Goal: Navigation & Orientation: Find specific page/section

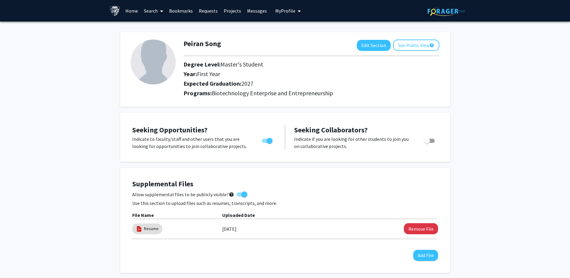
click at [212, 13] on link "Requests" at bounding box center [208, 10] width 25 height 21
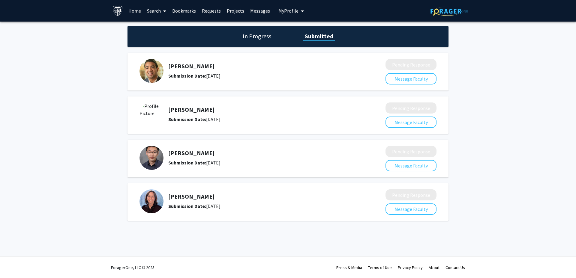
click at [255, 36] on h1 "In Progress" at bounding box center [257, 36] width 32 height 8
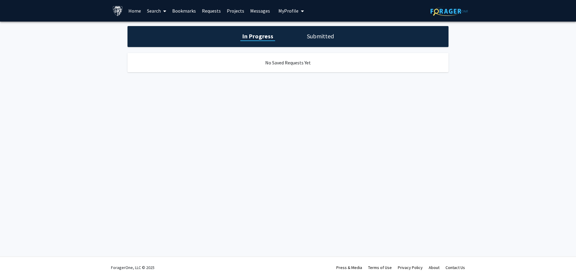
click at [184, 12] on link "Bookmarks" at bounding box center [184, 10] width 30 height 21
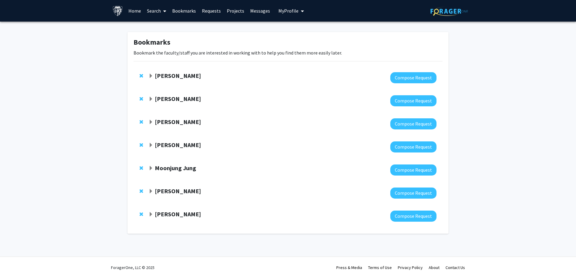
drag, startPoint x: 171, startPoint y: 211, endPoint x: 192, endPoint y: 204, distance: 21.8
click at [172, 211] on strong "[PERSON_NAME]" at bounding box center [178, 214] width 46 height 7
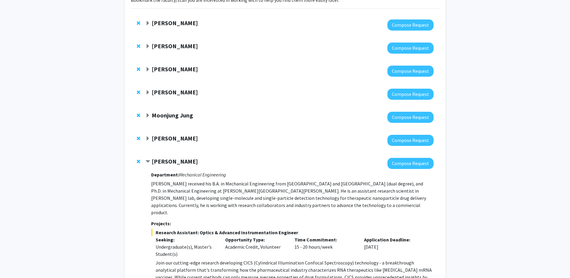
scroll to position [150, 0]
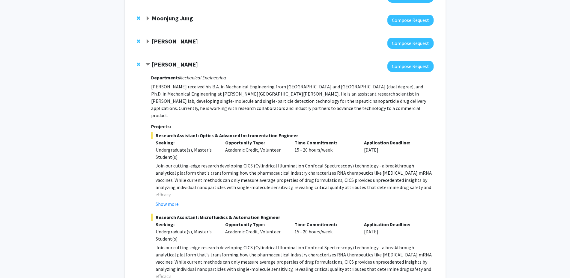
click at [162, 68] on div "[PERSON_NAME]" at bounding box center [210, 64] width 130 height 7
click at [162, 66] on strong "[PERSON_NAME]" at bounding box center [175, 64] width 46 height 7
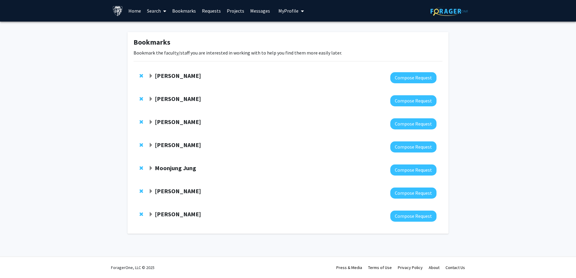
click at [181, 99] on strong "[PERSON_NAME]" at bounding box center [178, 98] width 46 height 7
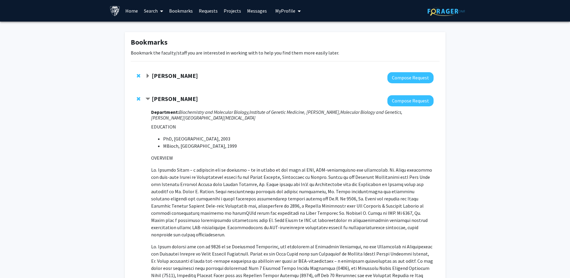
click at [178, 99] on strong "[PERSON_NAME]" at bounding box center [175, 98] width 46 height 7
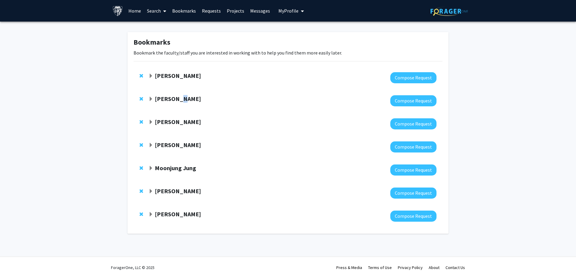
click at [178, 99] on strong "[PERSON_NAME]" at bounding box center [178, 98] width 46 height 7
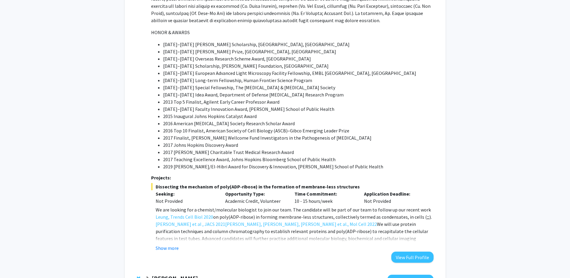
scroll to position [375, 0]
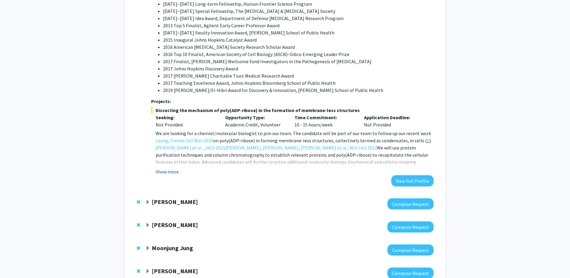
click at [165, 168] on button "Show more" at bounding box center [167, 171] width 23 height 7
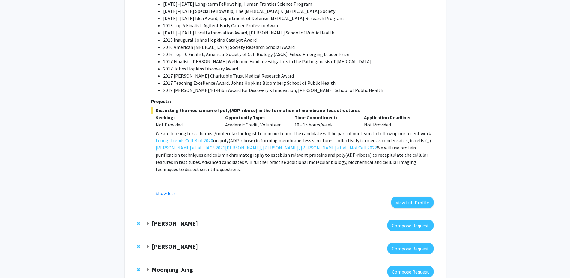
click at [185, 137] on link "Leung, Trends Cell Biol 2020" at bounding box center [185, 140] width 58 height 7
